Goal: Information Seeking & Learning: Understand process/instructions

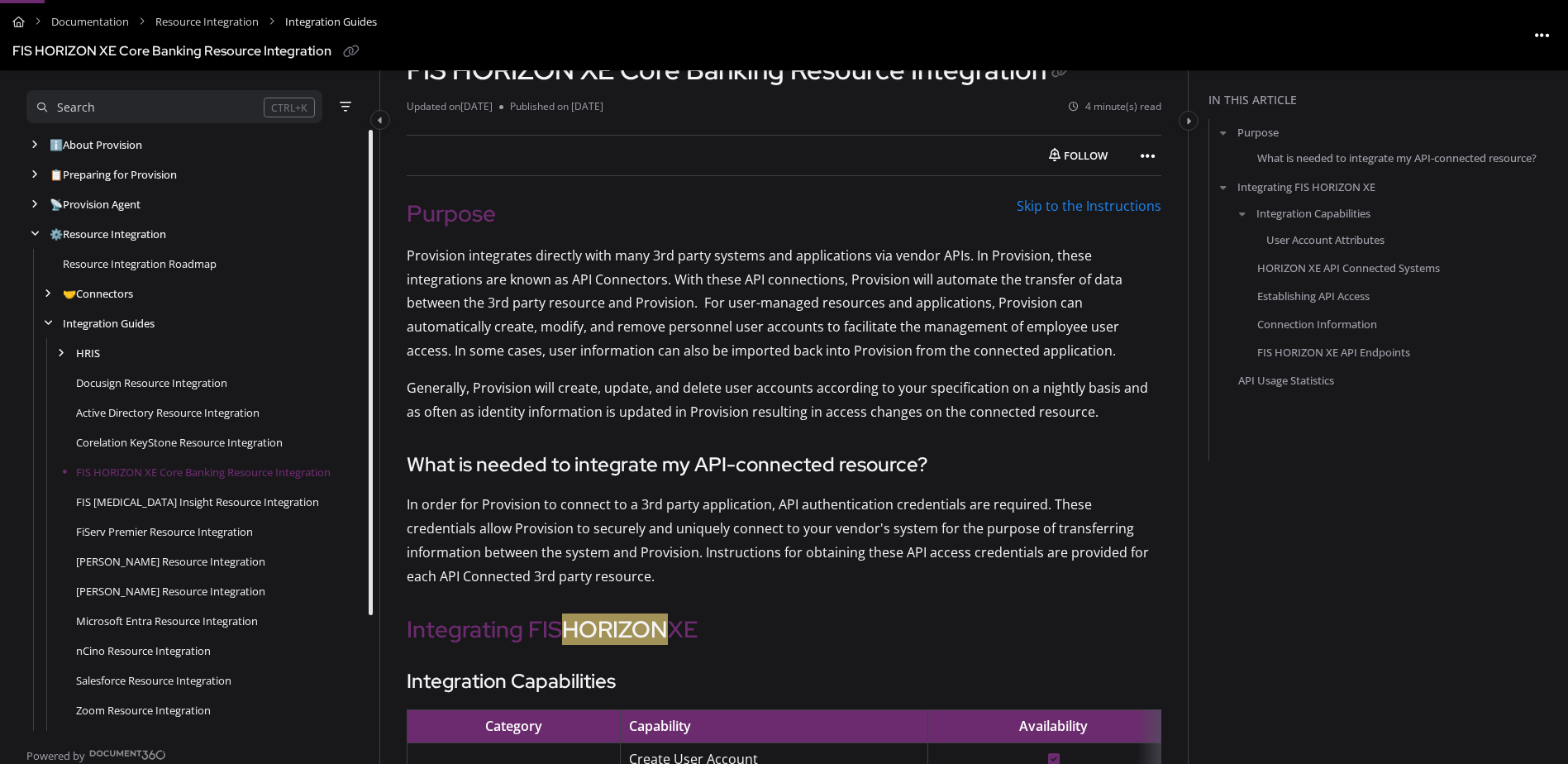
scroll to position [109, 0]
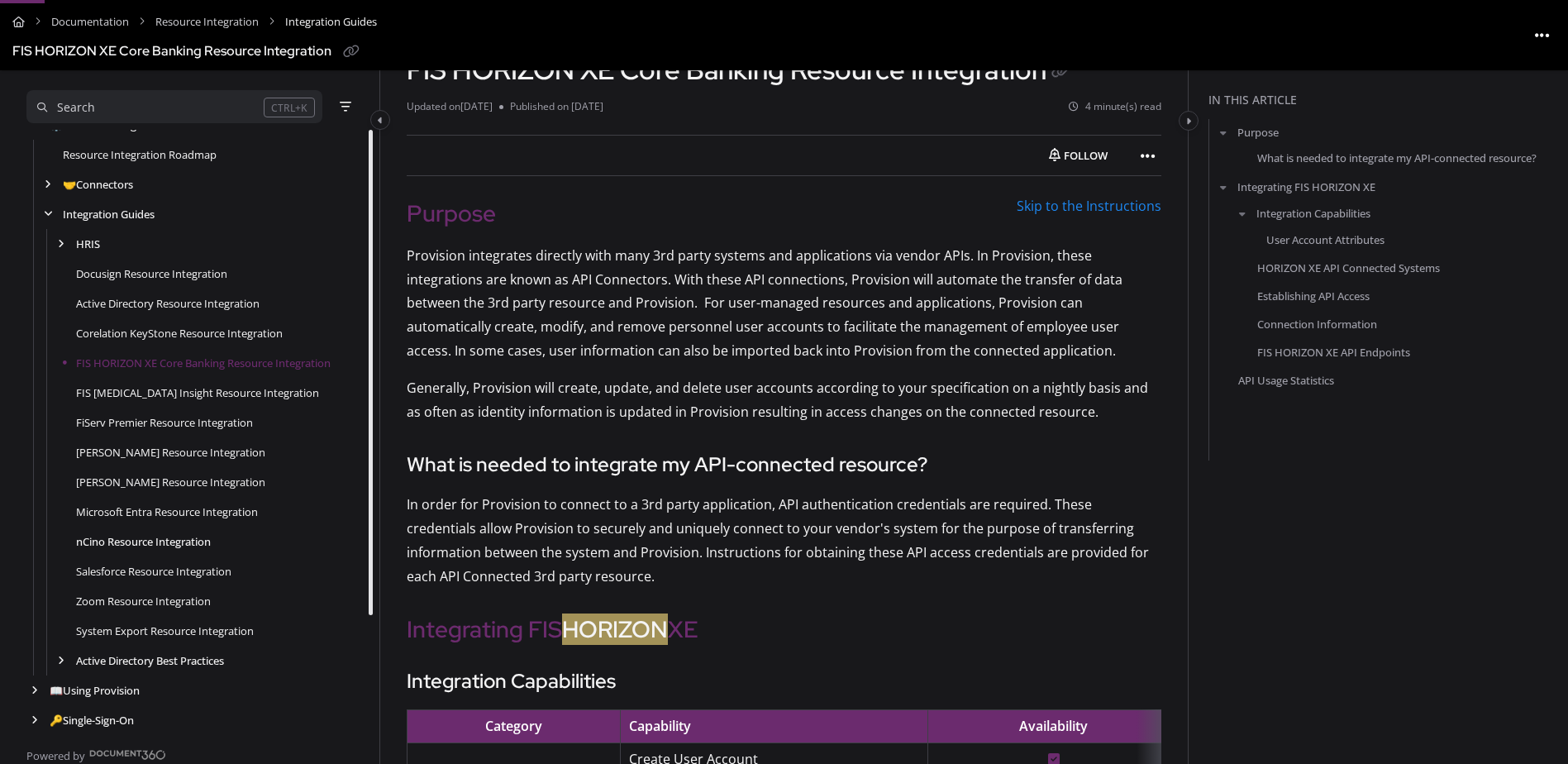
click at [179, 548] on link "nCino Resource Integration" at bounding box center [143, 541] width 135 height 17
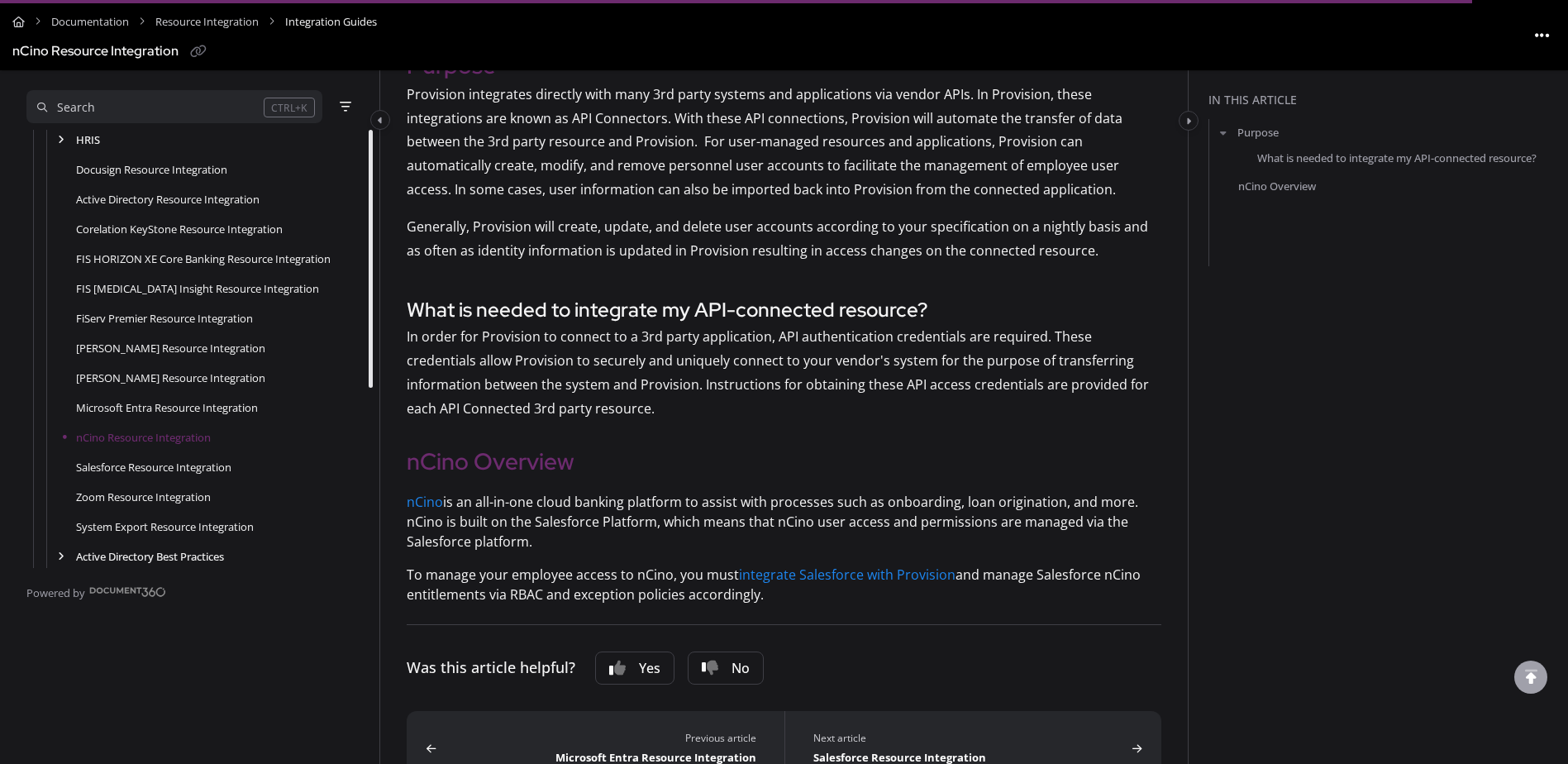
scroll to position [143, 0]
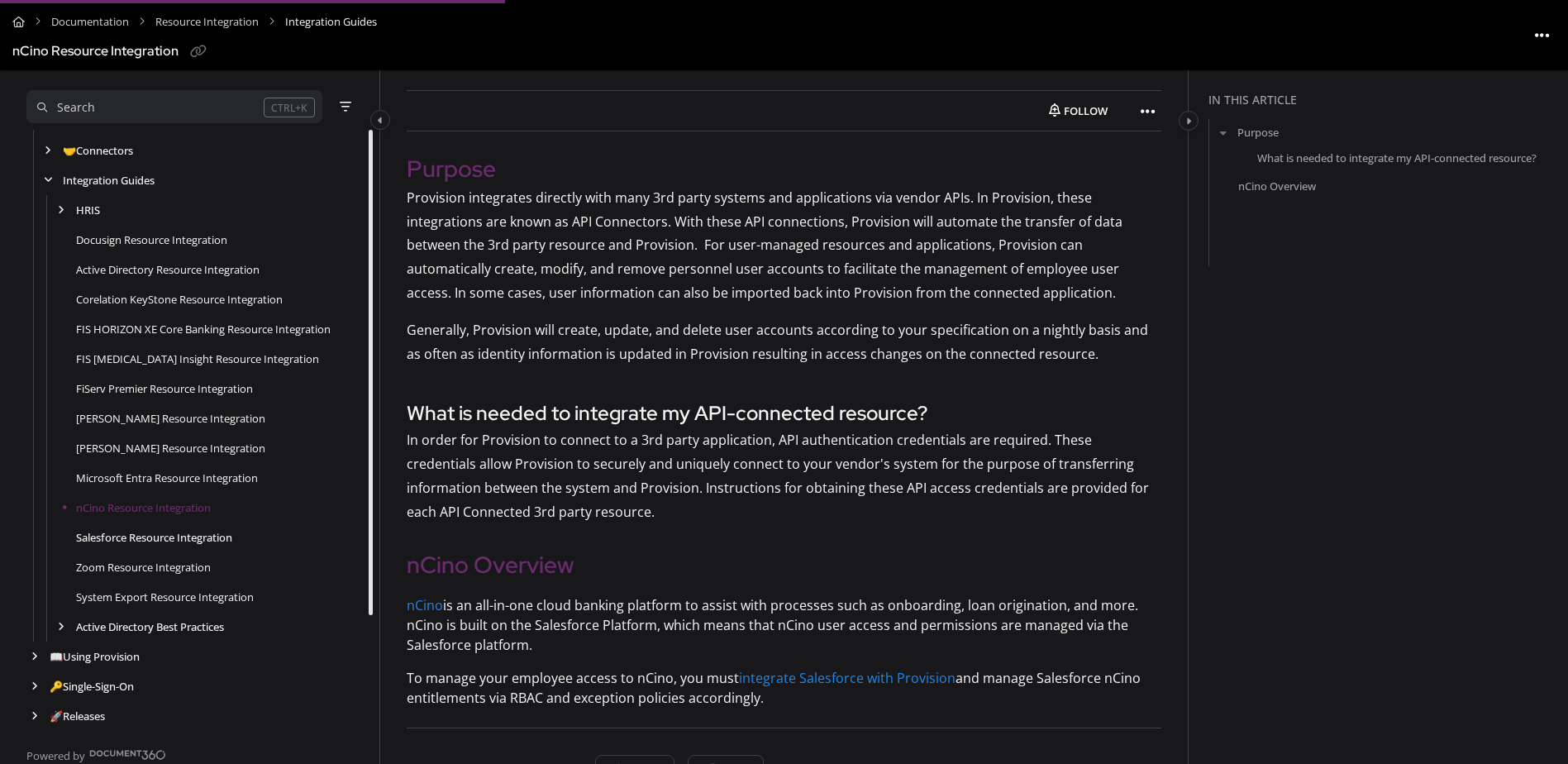
click at [195, 536] on link "Salesforce Resource Integration" at bounding box center [154, 537] width 156 height 17
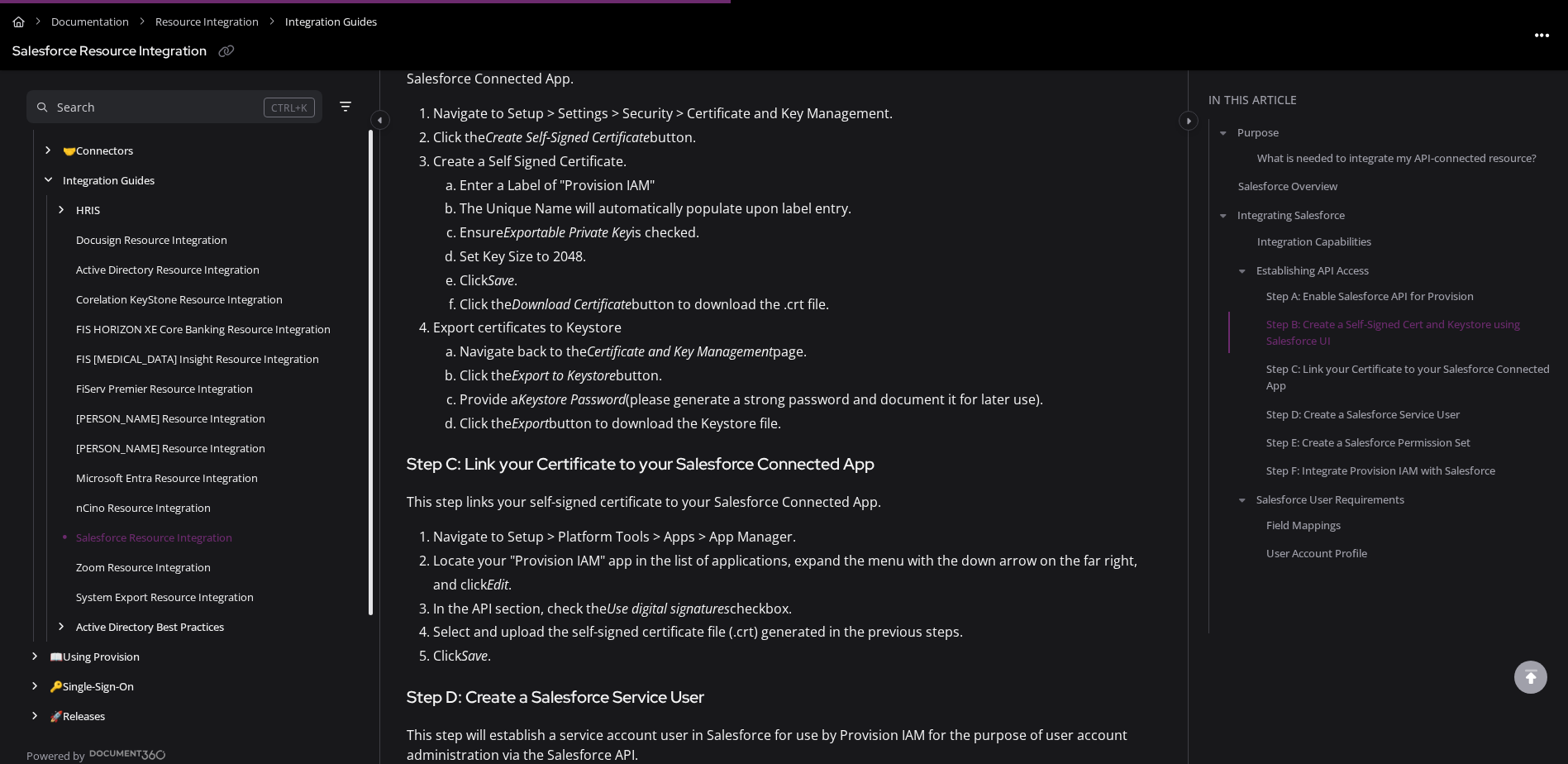
scroll to position [2314, 0]
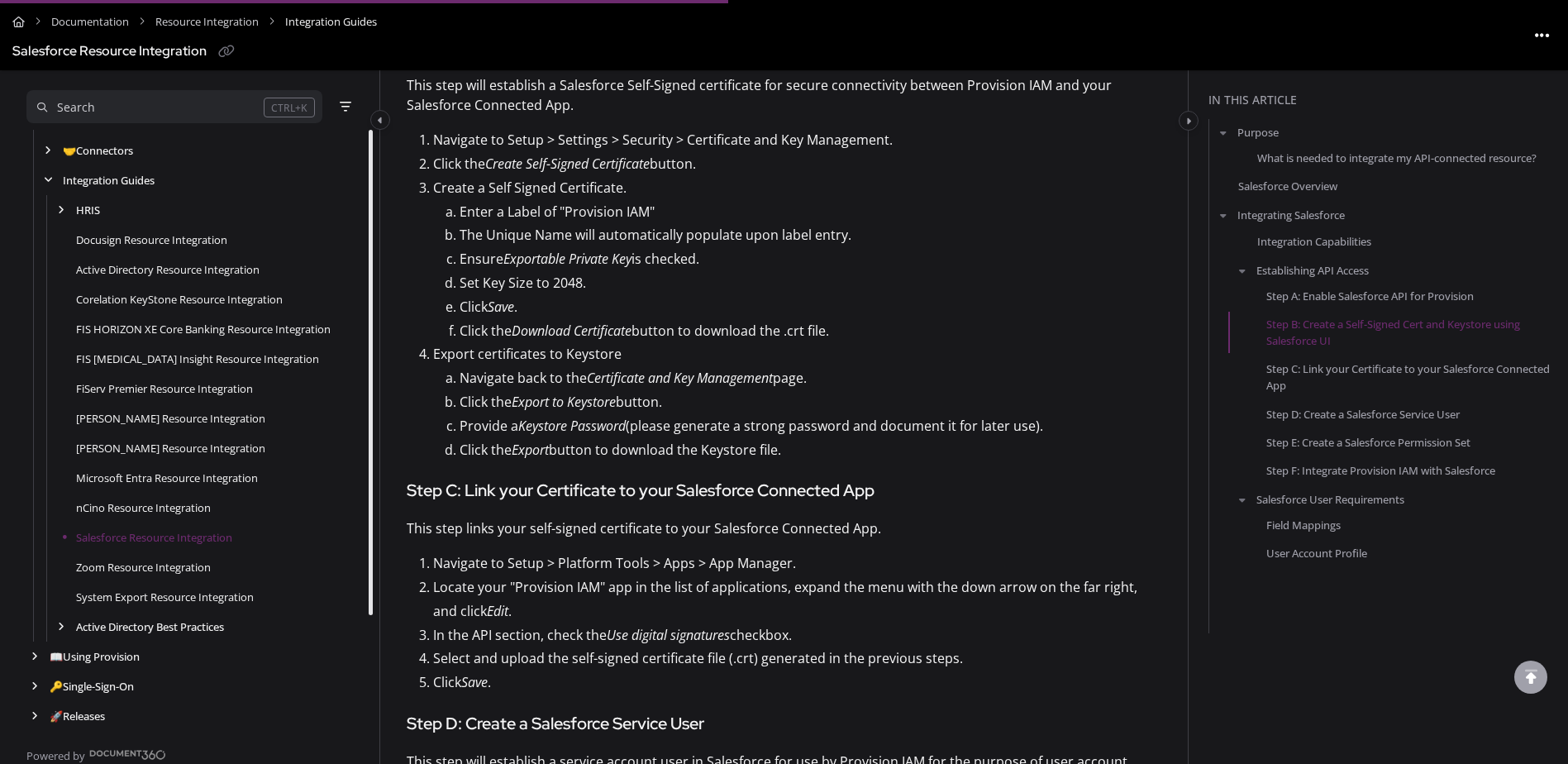
click at [806, 384] on p "Navigate back to the Certificate and Key Management page." at bounding box center [810, 378] width 701 height 24
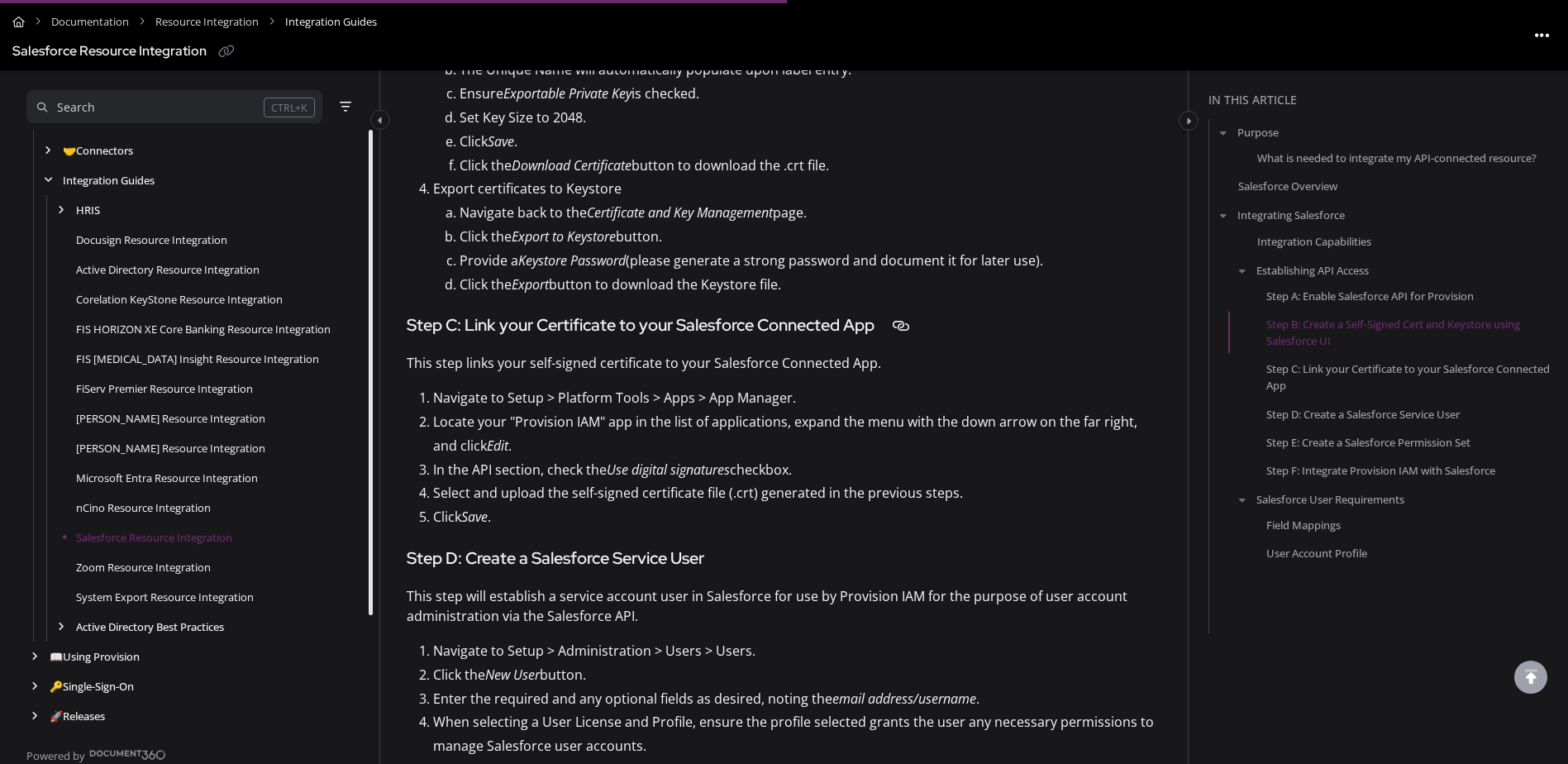
scroll to position [2505, 0]
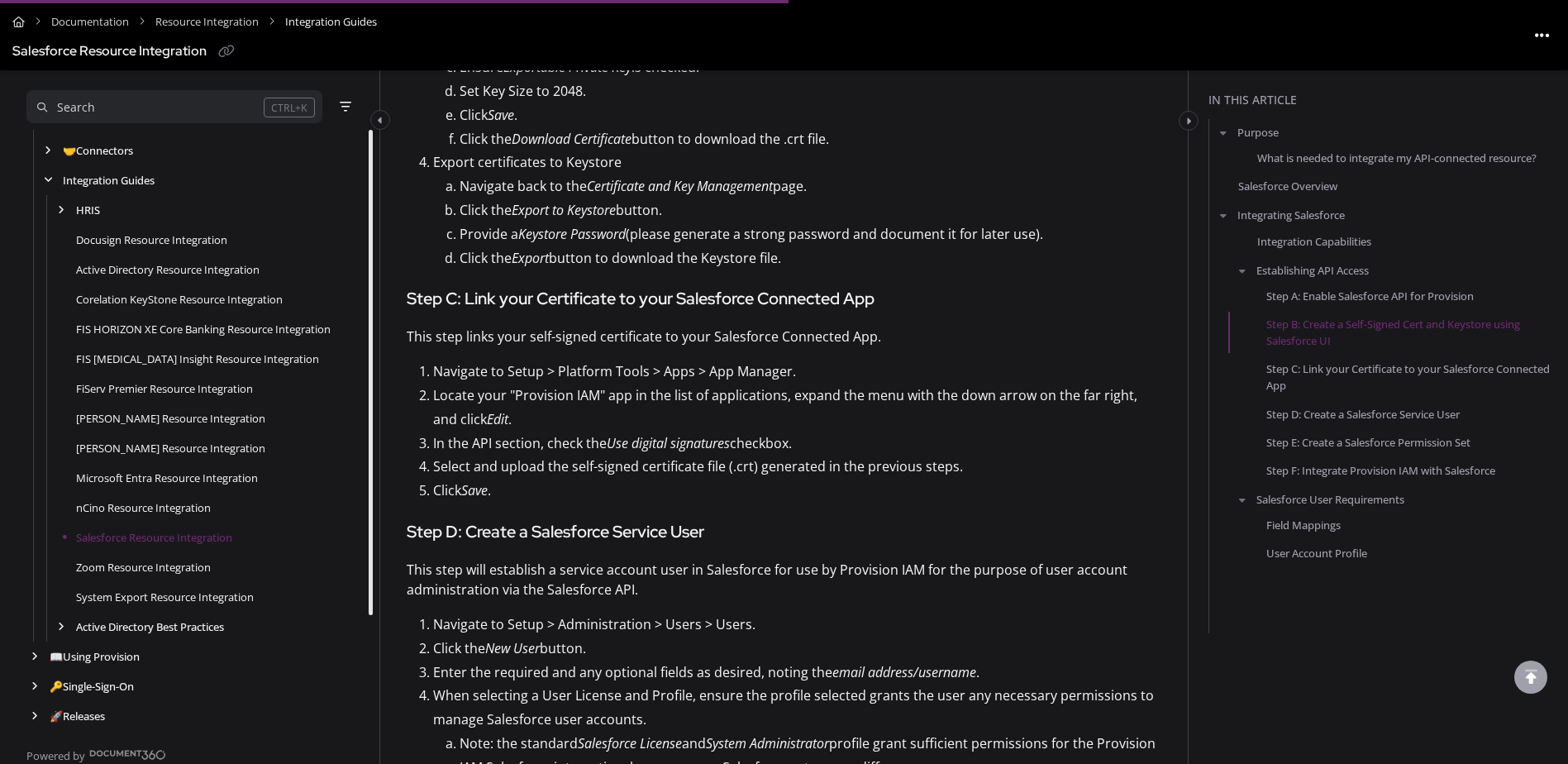
click at [1010, 191] on p "Navigate back to the Certificate and Key Management page." at bounding box center [810, 186] width 701 height 24
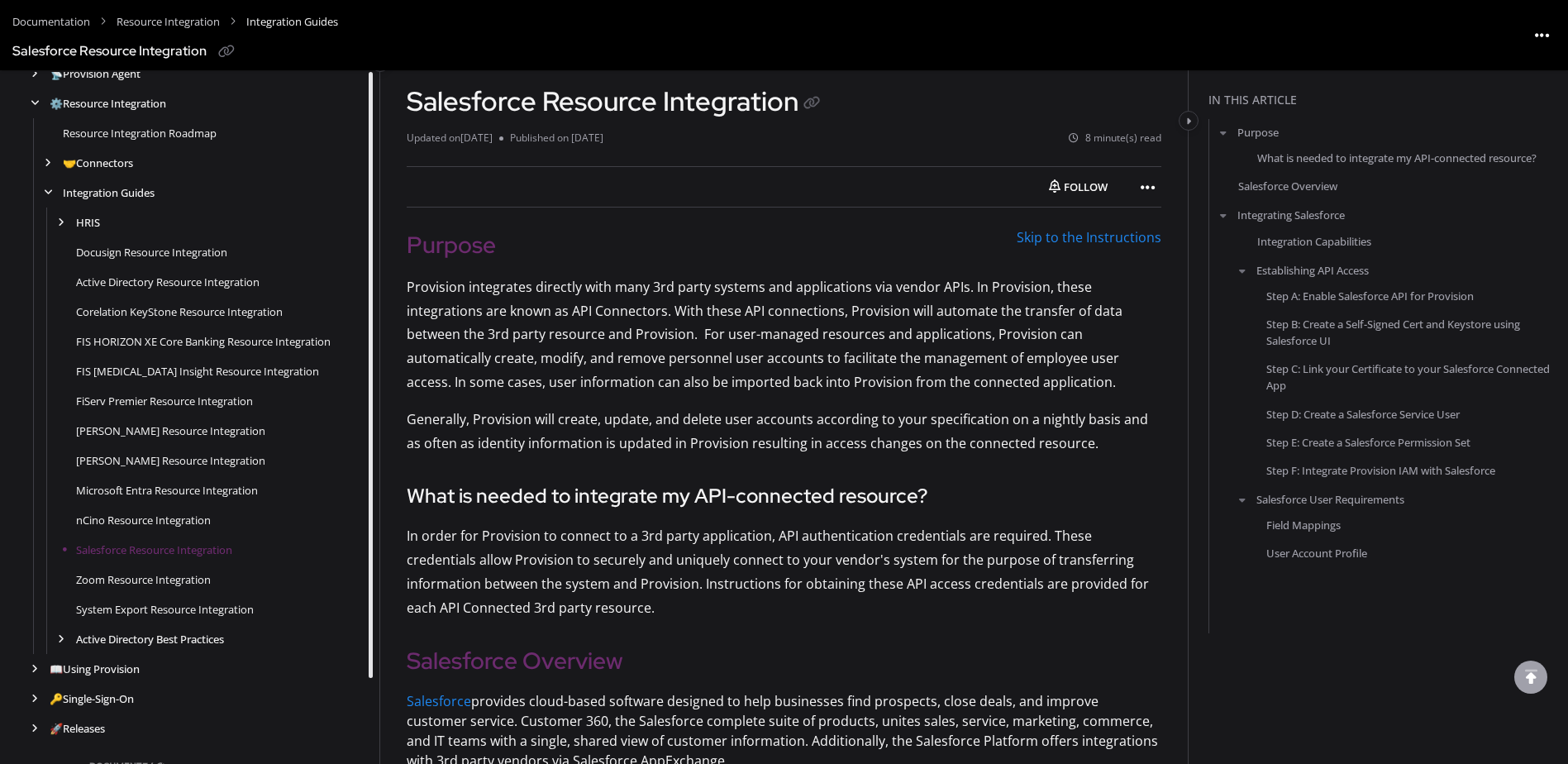
scroll to position [72, 0]
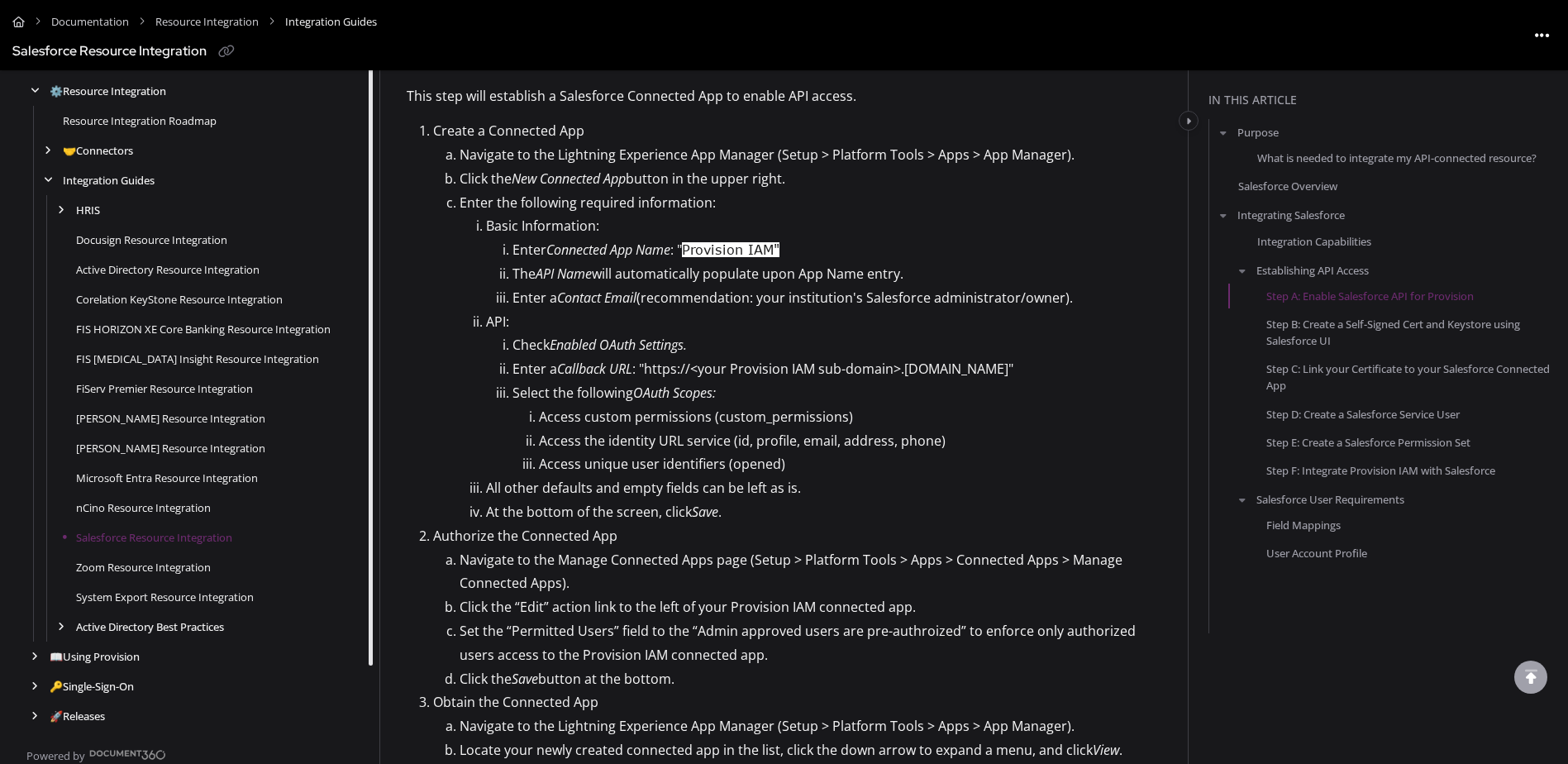
drag, startPoint x: 981, startPoint y: 382, endPoint x: 651, endPoint y: 379, distance: 330.0
click at [651, 379] on p "Enter a Callback URL : "https://<your Provision IAM sub-domain>.[DOMAIN_NAME]"" at bounding box center [837, 369] width 649 height 24
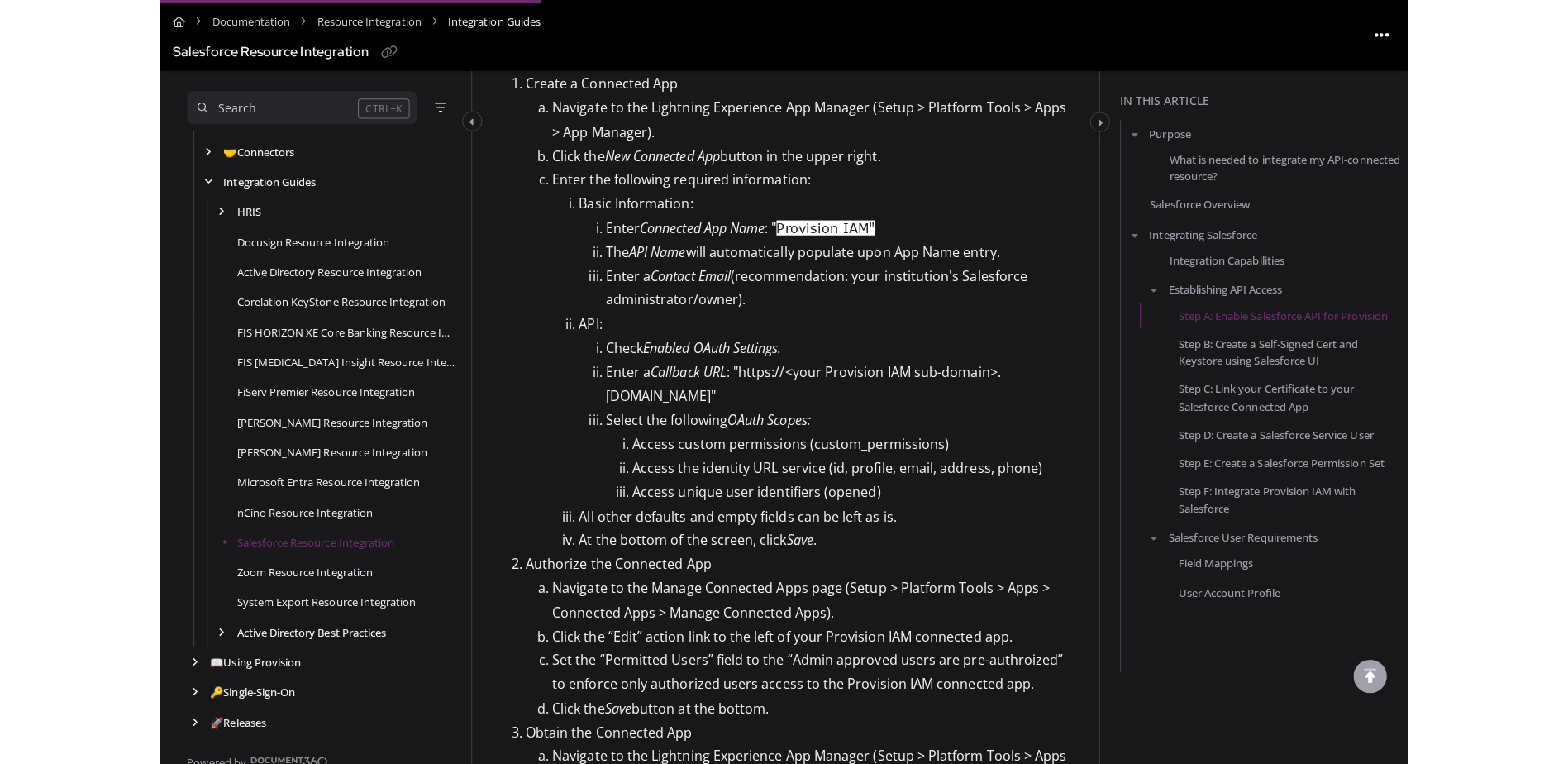
scroll to position [1524, 0]
